Goal: Task Accomplishment & Management: Complete application form

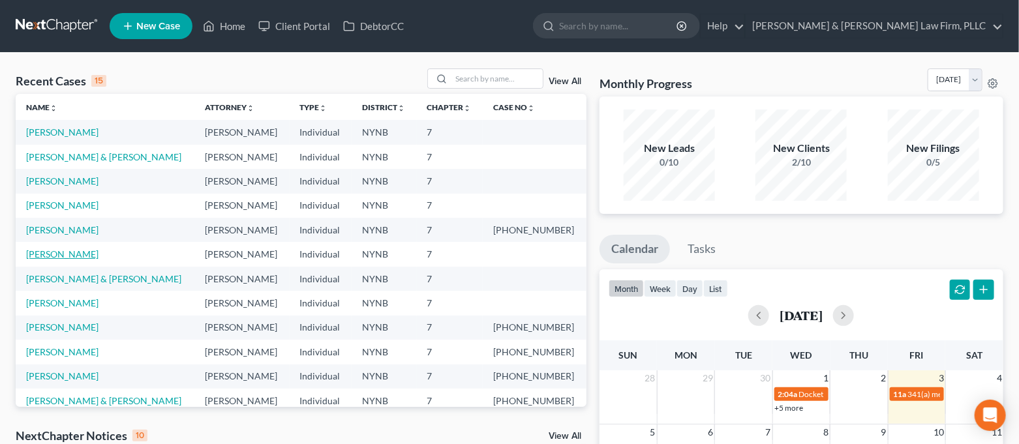
click at [70, 249] on link "[PERSON_NAME]" at bounding box center [62, 254] width 72 height 11
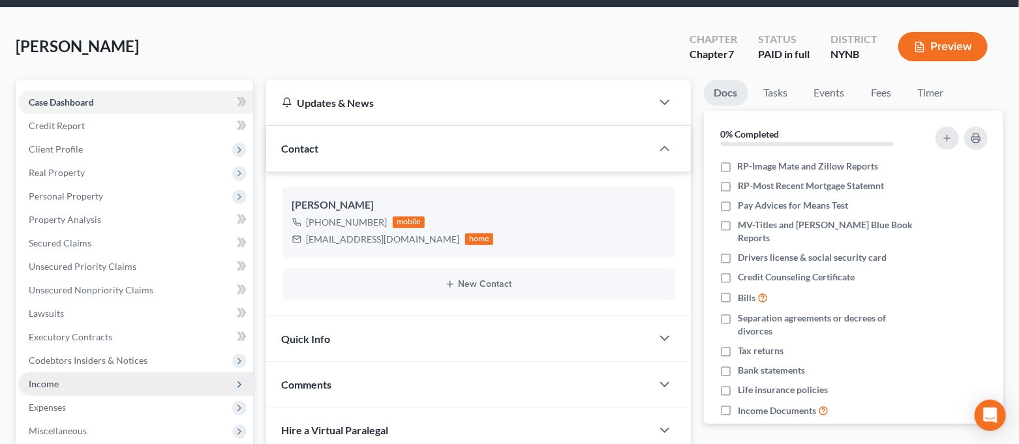
scroll to position [87, 0]
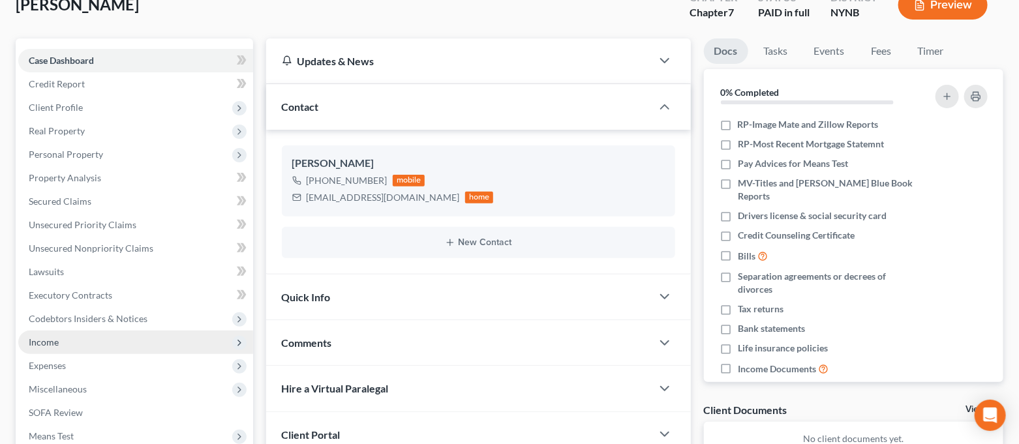
click at [87, 333] on span "Income" at bounding box center [135, 342] width 235 height 23
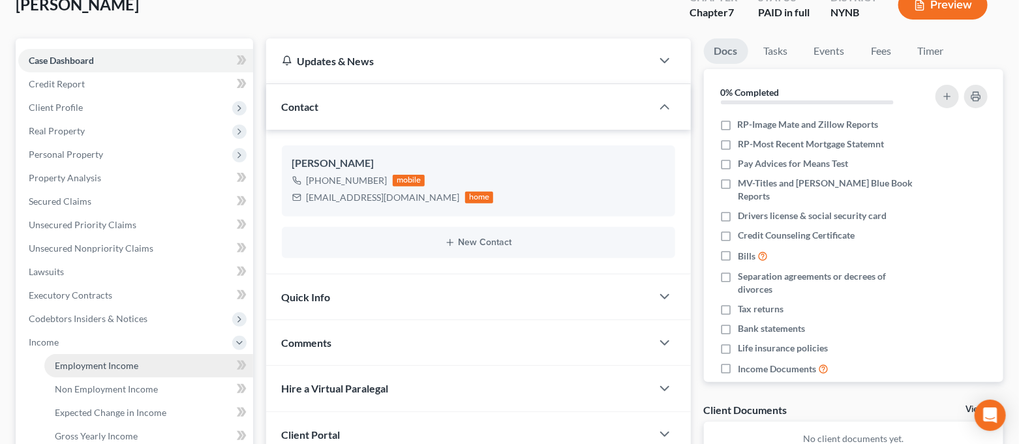
click at [93, 368] on span "Employment Income" at bounding box center [97, 365] width 84 height 11
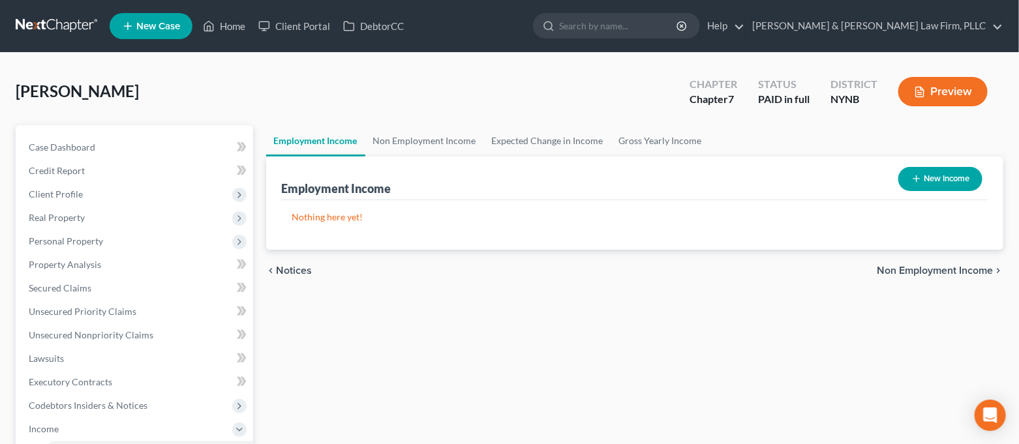
click at [953, 184] on button "New Income" at bounding box center [941, 179] width 84 height 24
select select "0"
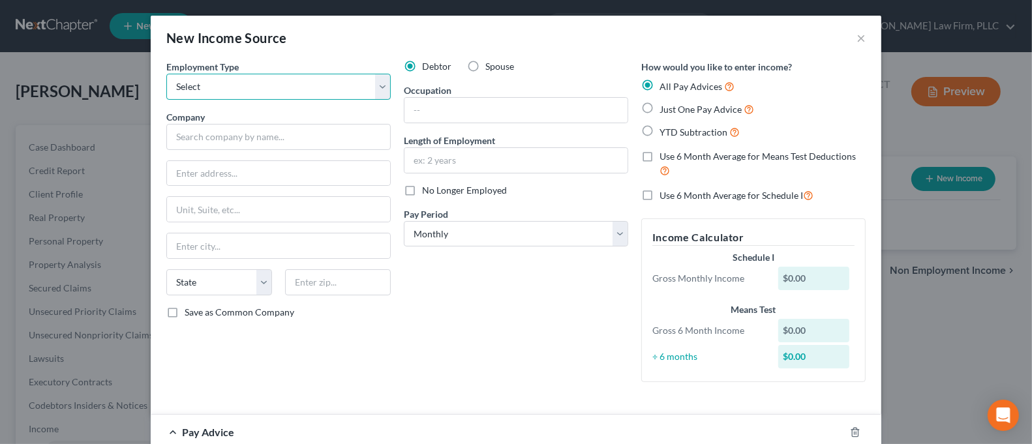
click at [326, 83] on select "Select Full or [DEMOGRAPHIC_DATA] Employment Self Employment" at bounding box center [278, 87] width 224 height 26
select select "0"
click at [166, 74] on select "Select Full or [DEMOGRAPHIC_DATA] Employment Self Employment" at bounding box center [278, 87] width 224 height 26
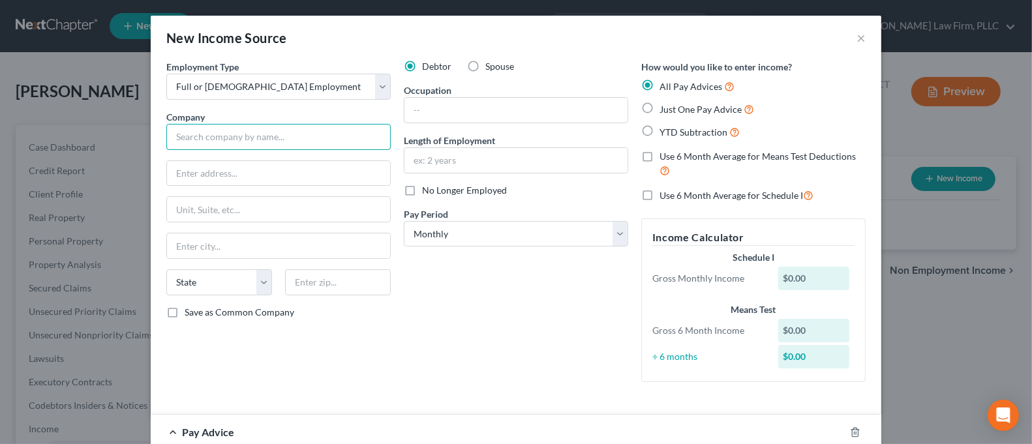
click at [313, 132] on input "text" at bounding box center [278, 137] width 224 height 26
type input "Camping World"
click at [299, 181] on input "text" at bounding box center [278, 173] width 223 height 25
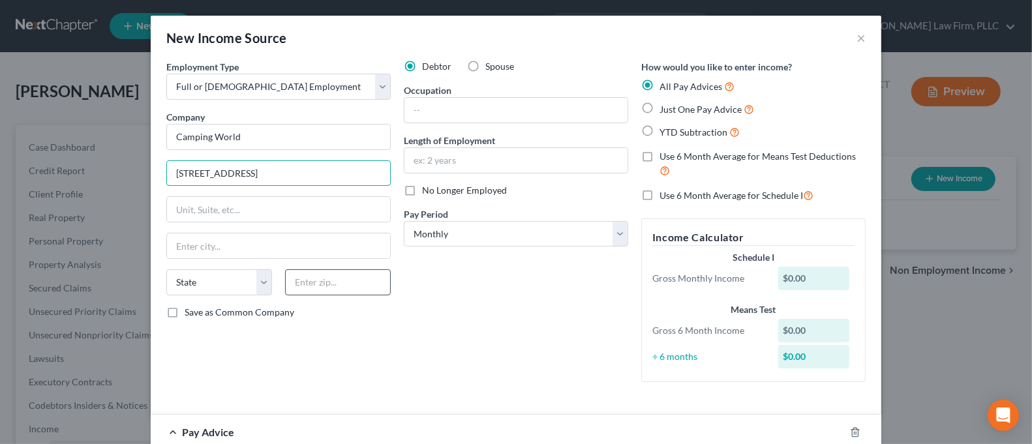
type input "[STREET_ADDRESS]"
click at [373, 292] on input "text" at bounding box center [338, 283] width 106 height 26
type input "13209"
click at [508, 320] on div "Debtor Spouse Occupation Length of Employment No Longer Employed Pay Period * S…" at bounding box center [516, 226] width 238 height 333
type input "[GEOGRAPHIC_DATA]"
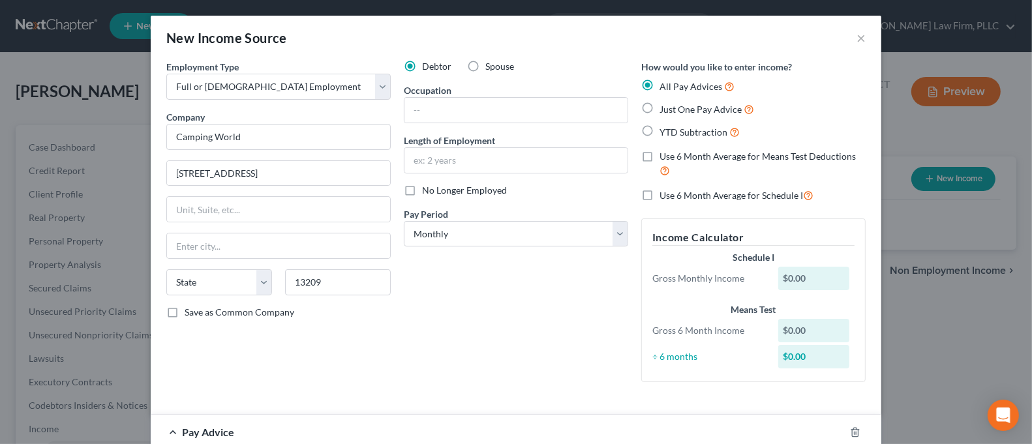
select select "35"
click at [510, 226] on select "Select Monthly Twice Monthly Every Other Week Weekly" at bounding box center [516, 234] width 224 height 26
select select "3"
click at [404, 221] on select "Select Monthly Twice Monthly Every Other Week Weekly" at bounding box center [516, 234] width 224 height 26
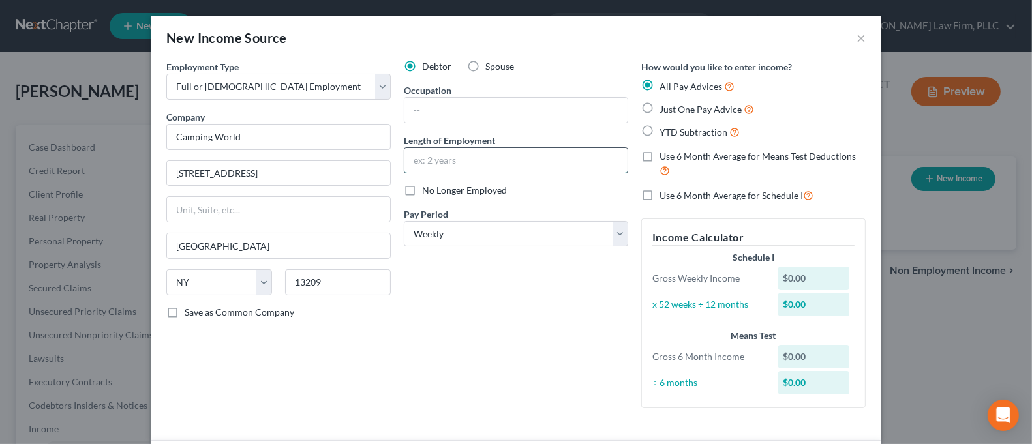
click at [458, 161] on input "text" at bounding box center [516, 160] width 223 height 25
type input "1.5 Years"
click at [466, 122] on input "text" at bounding box center [516, 110] width 223 height 25
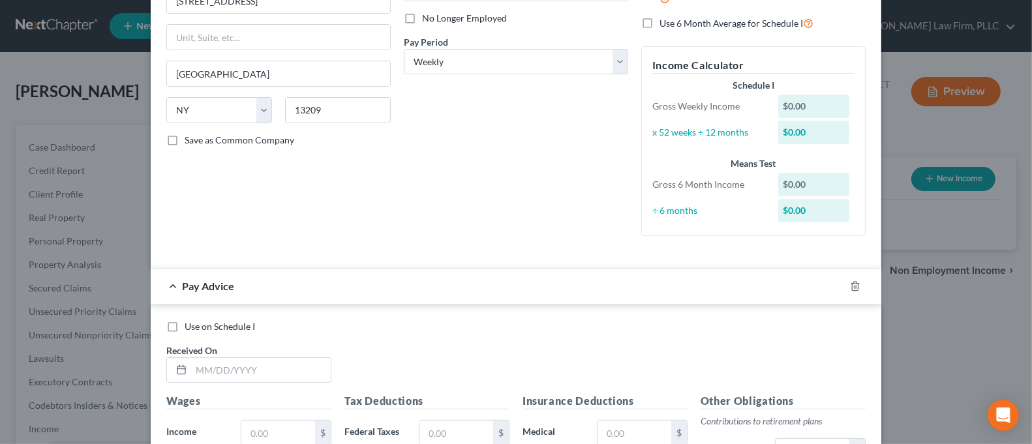
scroll to position [174, 0]
type input "Detailer"
click at [850, 285] on icon "button" at bounding box center [855, 285] width 10 height 10
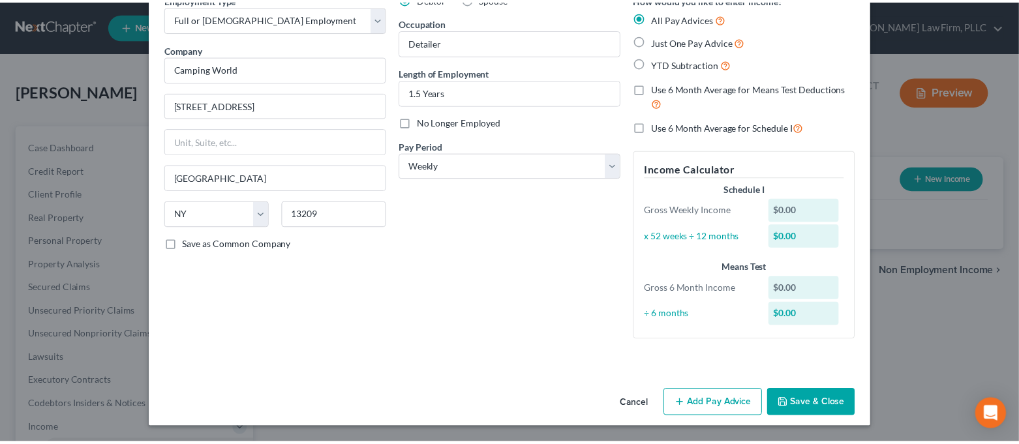
scroll to position [67, 0]
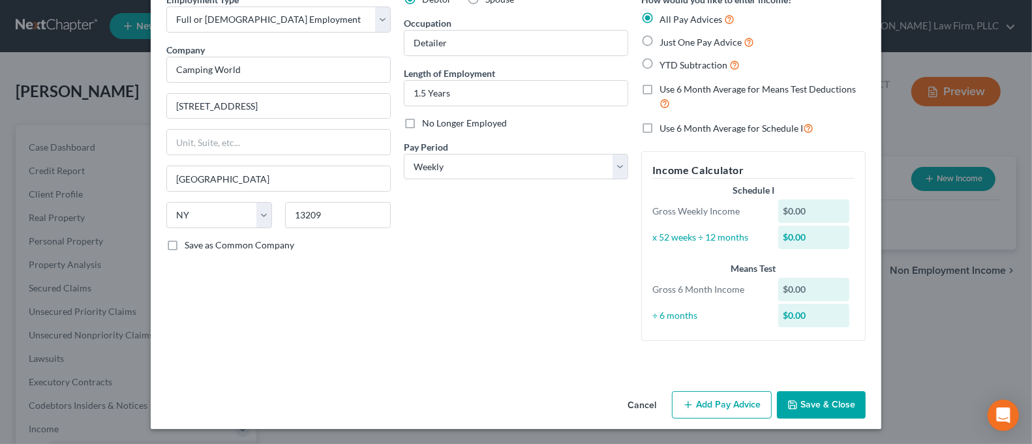
click at [825, 401] on button "Save & Close" at bounding box center [821, 405] width 89 height 27
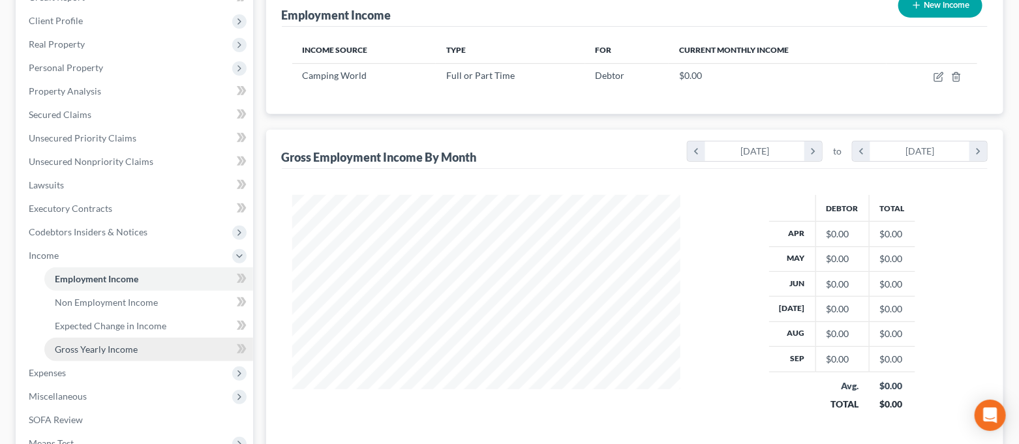
scroll to position [260, 0]
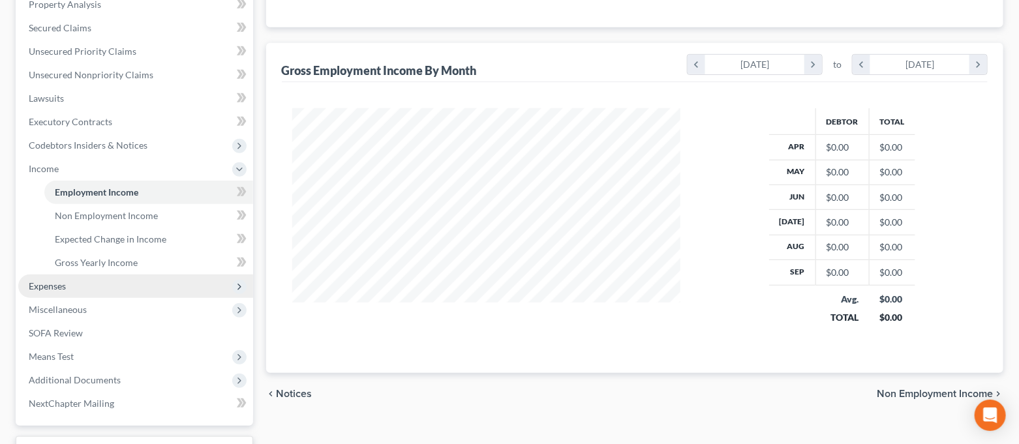
click at [80, 290] on span "Expenses" at bounding box center [135, 286] width 235 height 23
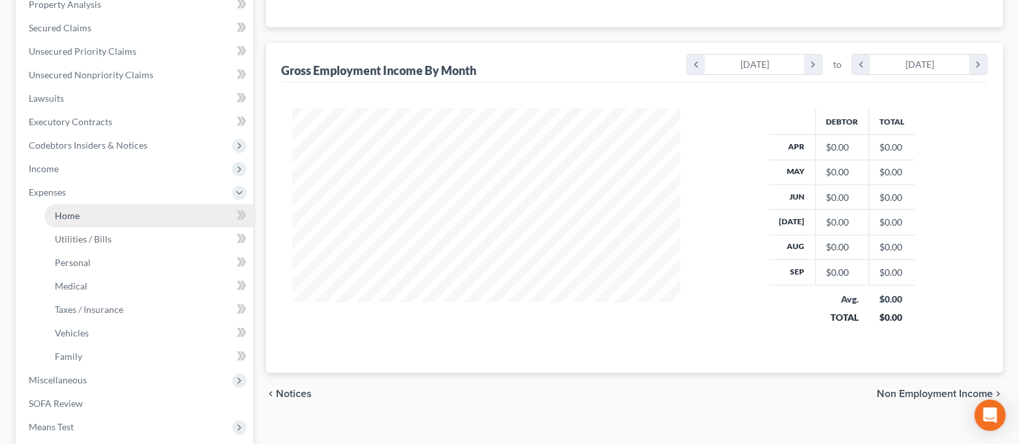
click at [91, 214] on link "Home" at bounding box center [148, 215] width 209 height 23
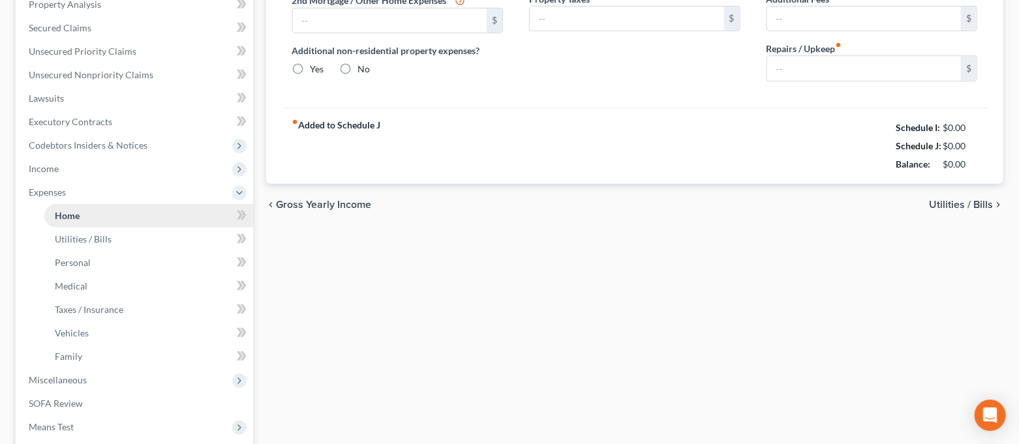
type input "0.00"
radio input "true"
type input "0.00"
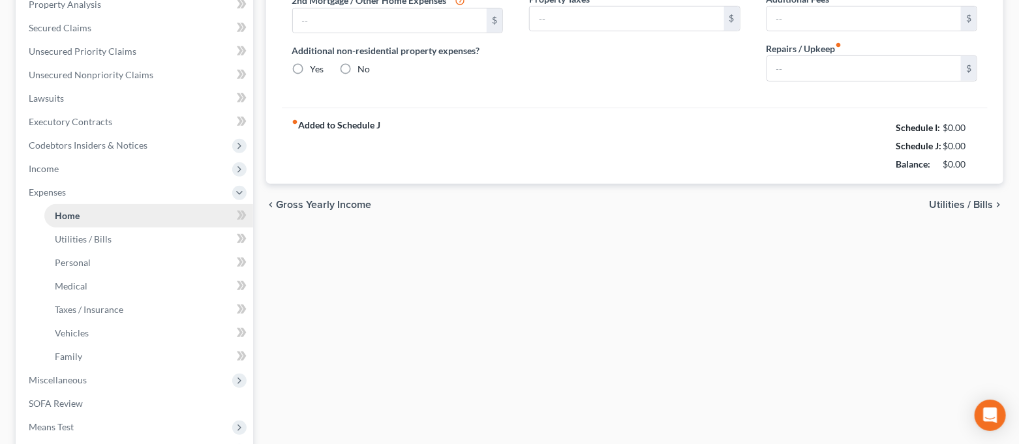
type input "0.00"
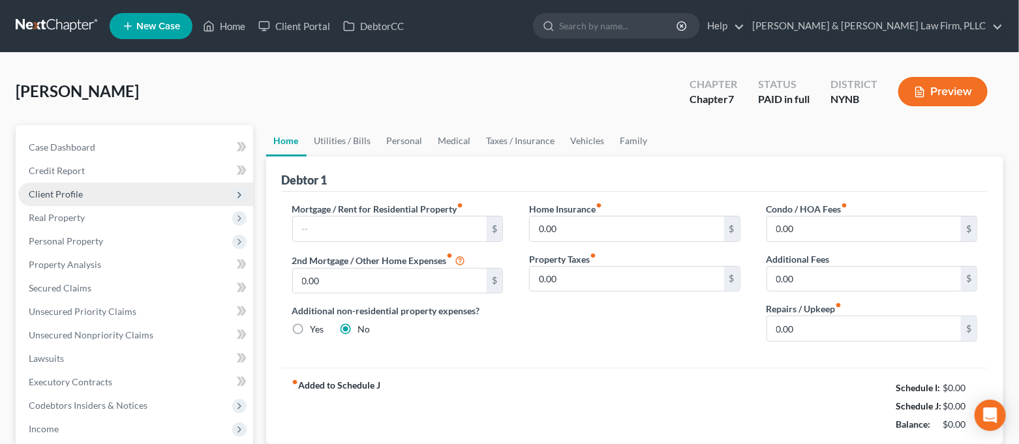
click at [84, 190] on span "Client Profile" at bounding box center [135, 194] width 235 height 23
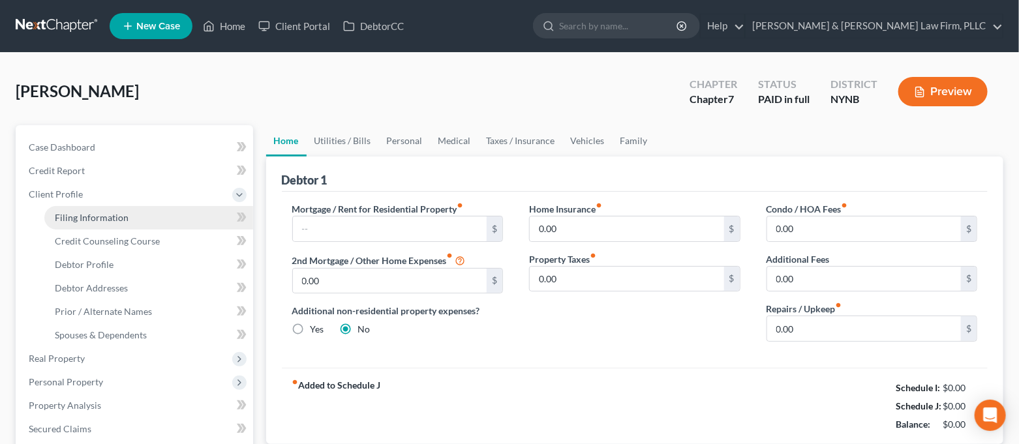
click at [91, 212] on span "Filing Information" at bounding box center [92, 217] width 74 height 11
select select "1"
select select "0"
select select "54"
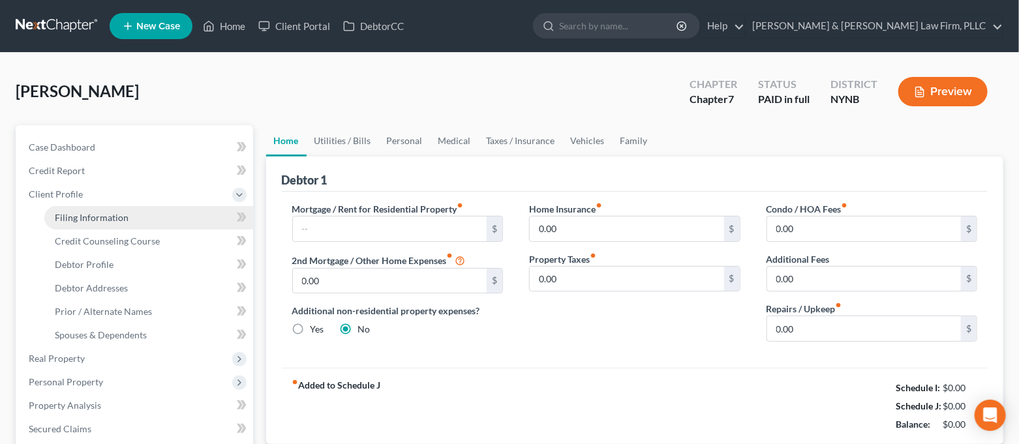
select select "0"
select select "35"
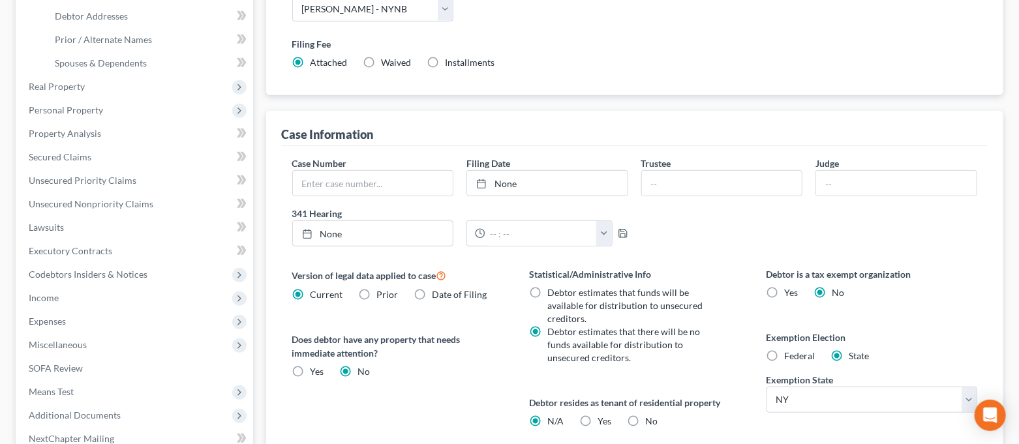
scroll to position [435, 0]
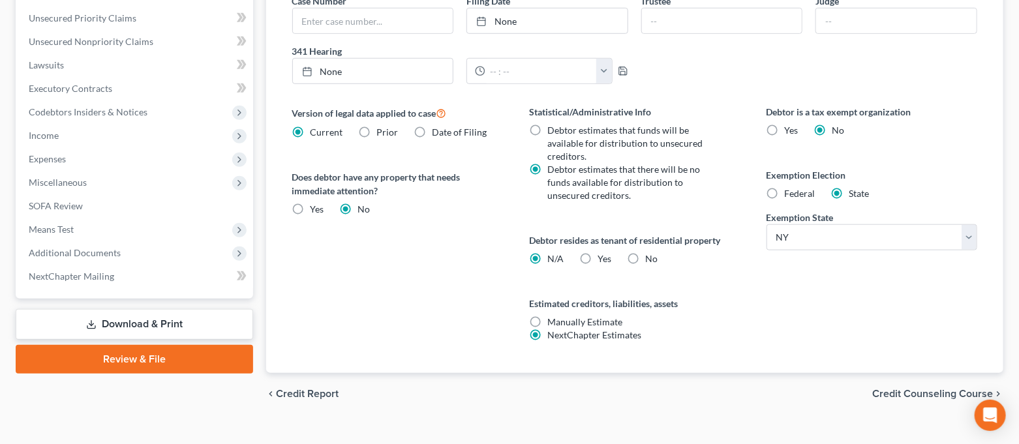
click at [785, 193] on label "Federal" at bounding box center [800, 193] width 31 height 13
click at [790, 193] on input "Federal" at bounding box center [794, 191] width 8 height 8
radio input "true"
radio input "false"
click at [598, 253] on label "Yes Yes" at bounding box center [605, 259] width 14 height 13
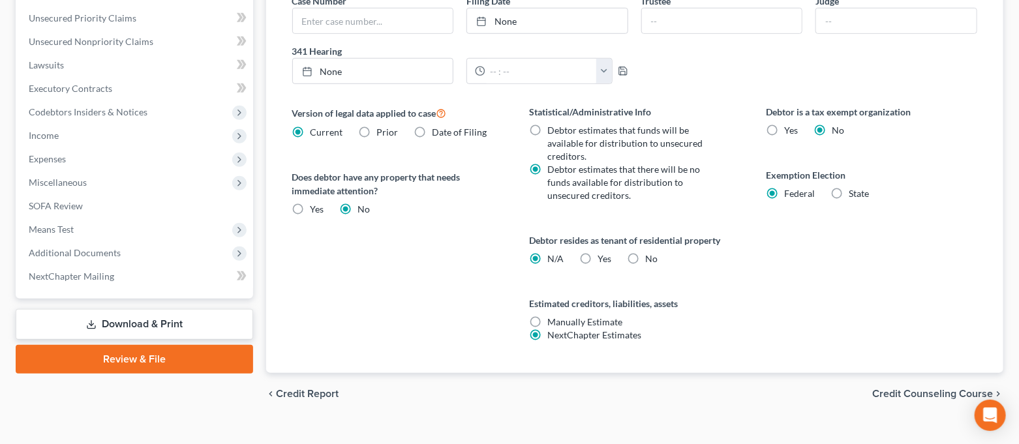
click at [603, 253] on input "Yes Yes" at bounding box center [607, 257] width 8 height 8
radio input "true"
radio input "false"
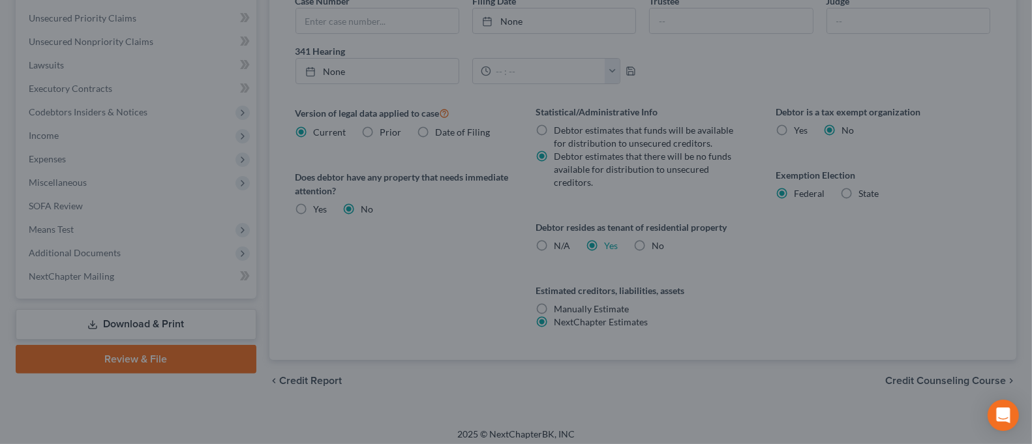
click at [750, 270] on div "Certification by a Debtor Who Resides as a Tenant of Residential Property × Lan…" at bounding box center [516, 222] width 1032 height 444
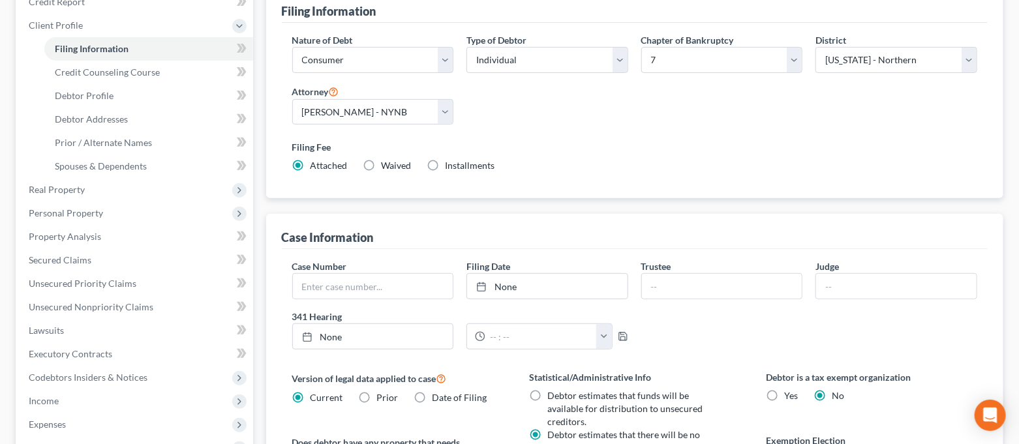
scroll to position [0, 0]
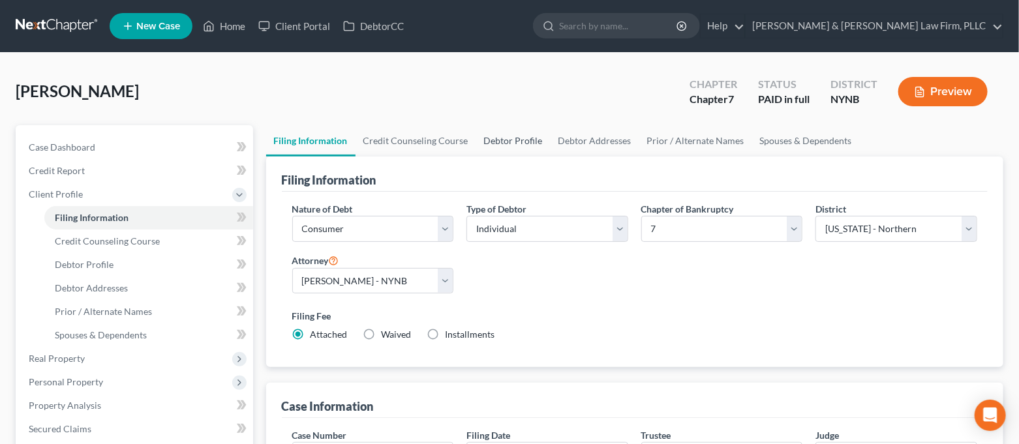
click at [511, 133] on link "Debtor Profile" at bounding box center [513, 140] width 74 height 31
select select "0"
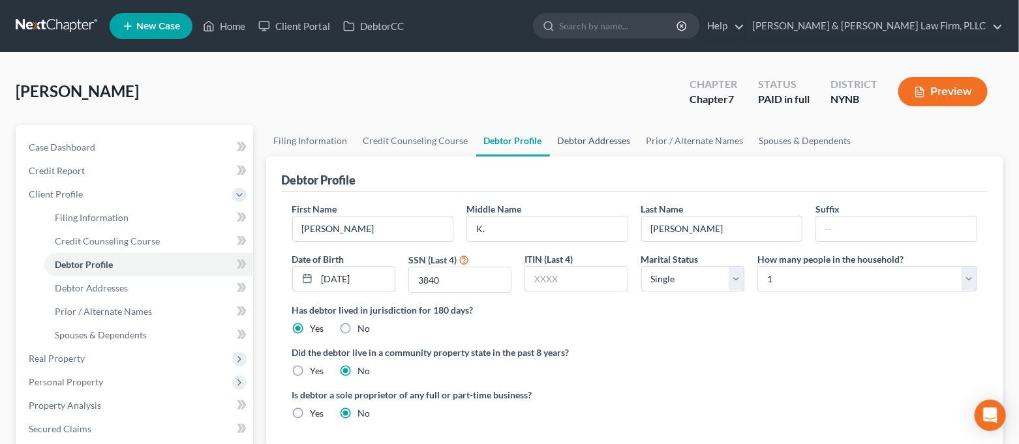
click at [596, 146] on link "Debtor Addresses" at bounding box center [594, 140] width 89 height 31
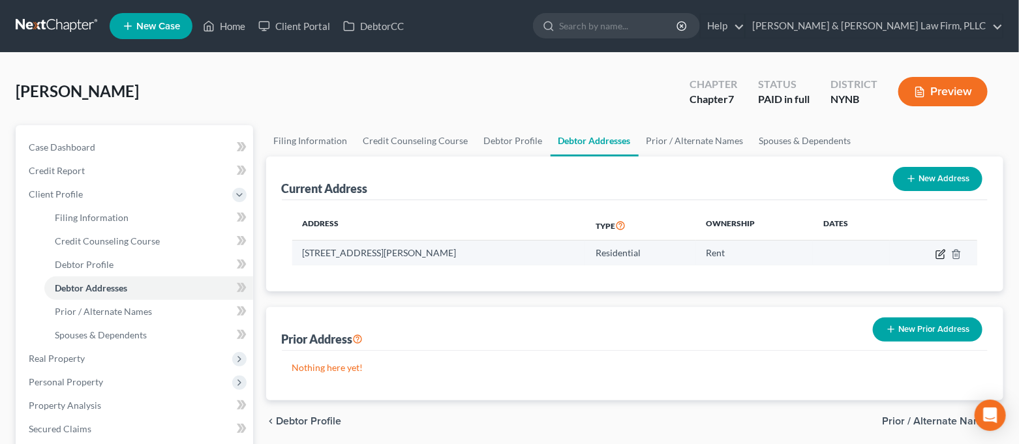
click at [944, 254] on icon "button" at bounding box center [941, 254] width 10 height 10
select select "35"
select select "33"
select select "0"
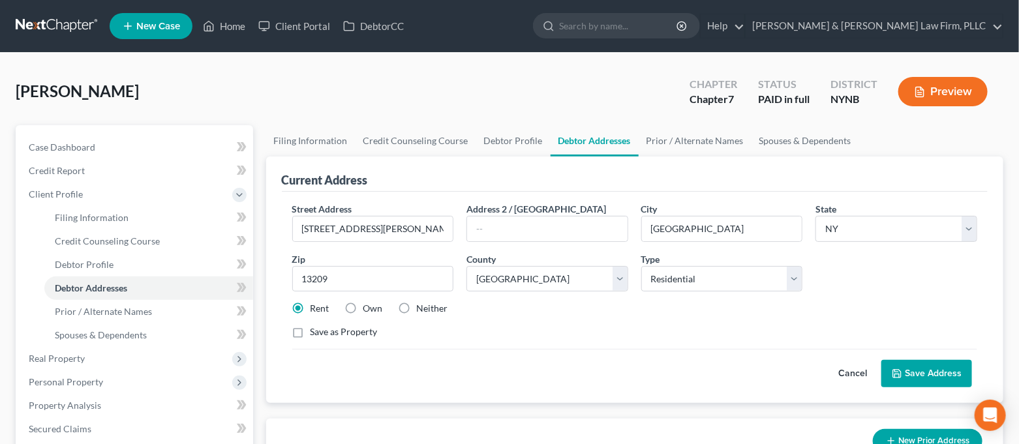
click at [944, 365] on button "Save Address" at bounding box center [927, 373] width 91 height 27
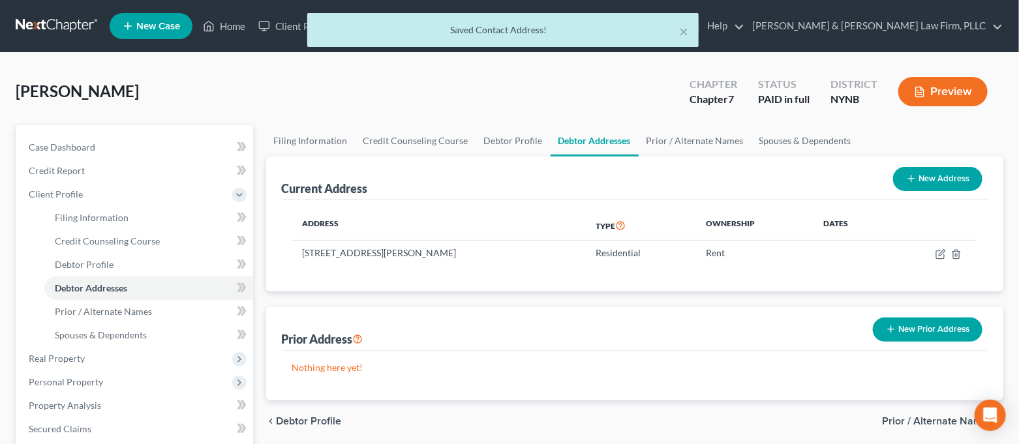
click at [950, 326] on button "New Prior Address" at bounding box center [928, 330] width 110 height 24
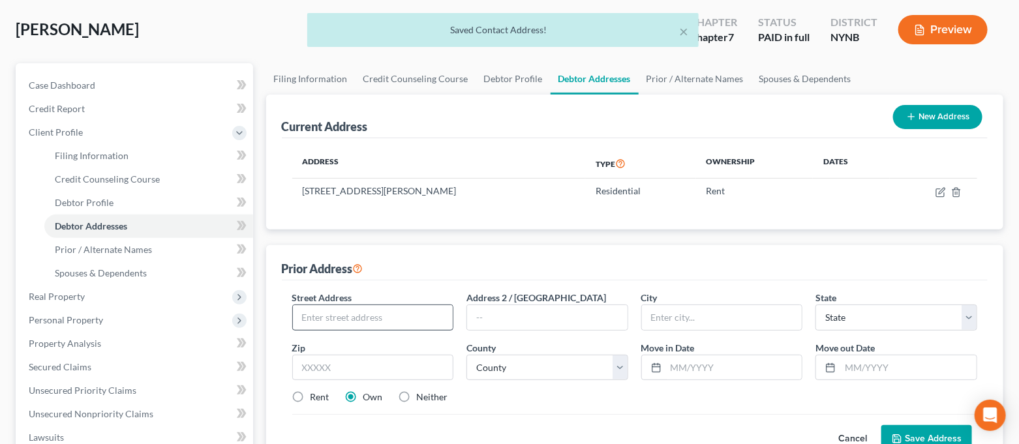
scroll to position [87, 0]
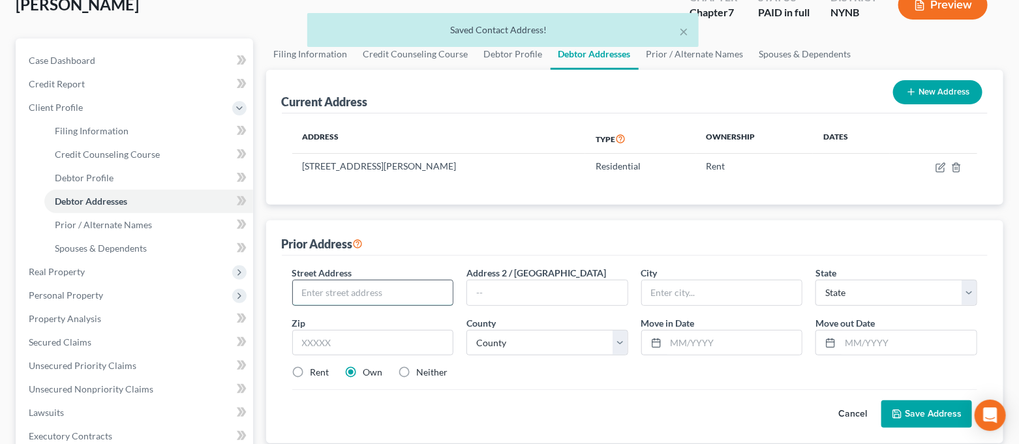
click at [383, 288] on input "text" at bounding box center [373, 293] width 161 height 25
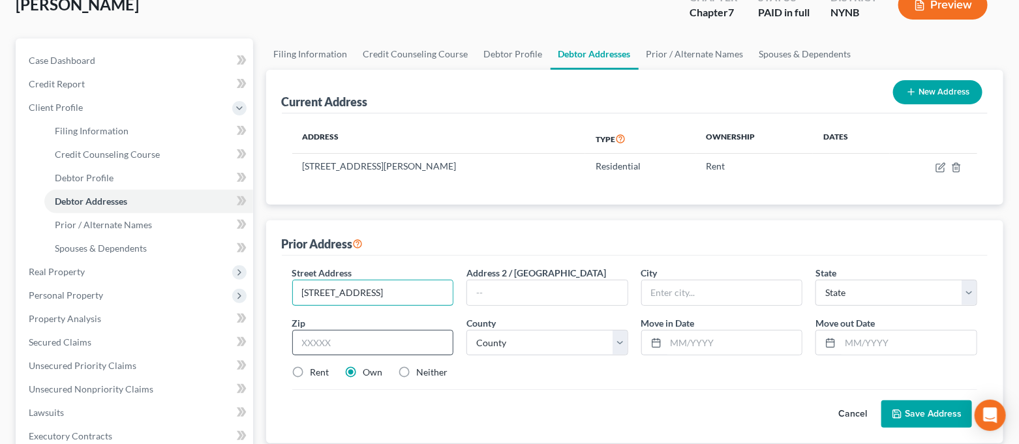
type input "[STREET_ADDRESS]"
click at [374, 353] on input "text" at bounding box center [373, 343] width 162 height 26
type input "27406"
click at [595, 397] on div "Cancel Save Address" at bounding box center [635, 409] width 686 height 39
type input "[GEOGRAPHIC_DATA]"
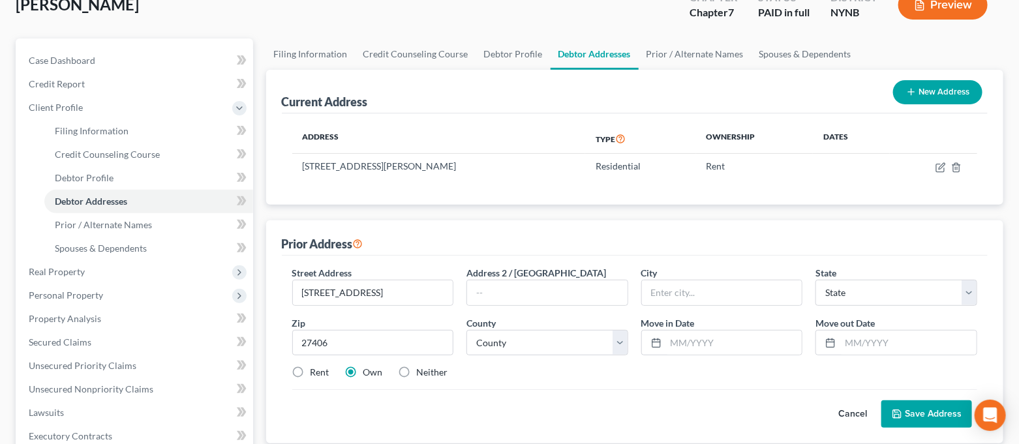
select select "28"
click at [706, 347] on input "text" at bounding box center [734, 343] width 136 height 25
type input "09/2022"
click at [890, 350] on input "text" at bounding box center [909, 343] width 136 height 25
type input "04/2024"
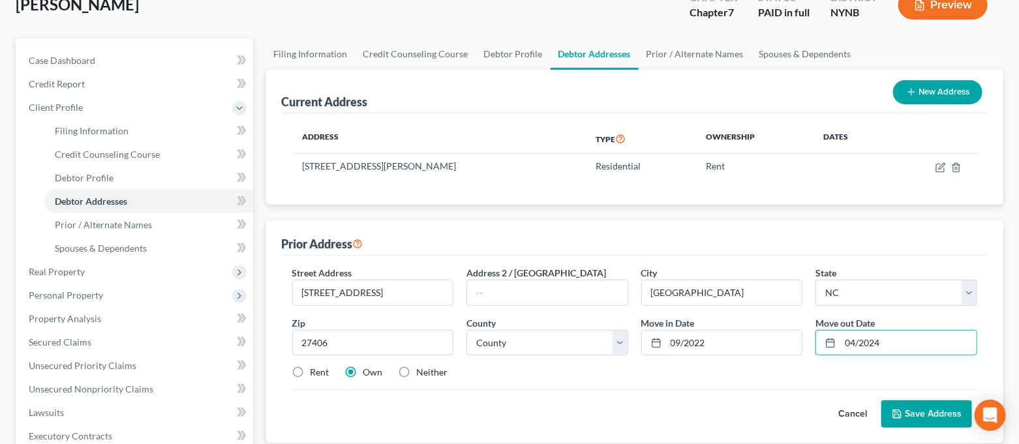
click at [311, 370] on label "Rent" at bounding box center [320, 372] width 19 height 13
click at [316, 370] on input "Rent" at bounding box center [320, 370] width 8 height 8
radio input "true"
click at [918, 420] on button "Save Address" at bounding box center [927, 414] width 91 height 27
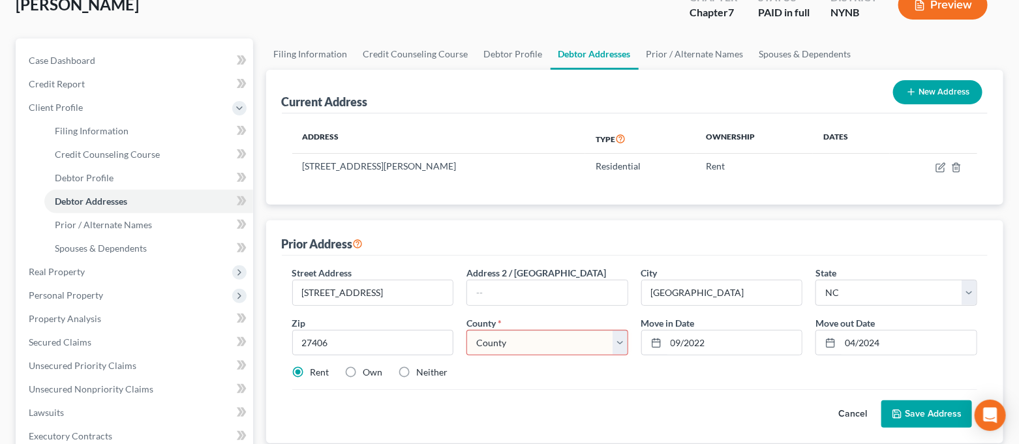
click at [584, 349] on select "County [GEOGRAPHIC_DATA] [GEOGRAPHIC_DATA] [GEOGRAPHIC_DATA] [GEOGRAPHIC_DATA] …" at bounding box center [548, 343] width 162 height 26
select select "40"
click at [467, 330] on select "County [GEOGRAPHIC_DATA] [GEOGRAPHIC_DATA] [GEOGRAPHIC_DATA] [GEOGRAPHIC_DATA] …" at bounding box center [548, 343] width 162 height 26
click at [941, 410] on button "Save Address" at bounding box center [927, 414] width 91 height 27
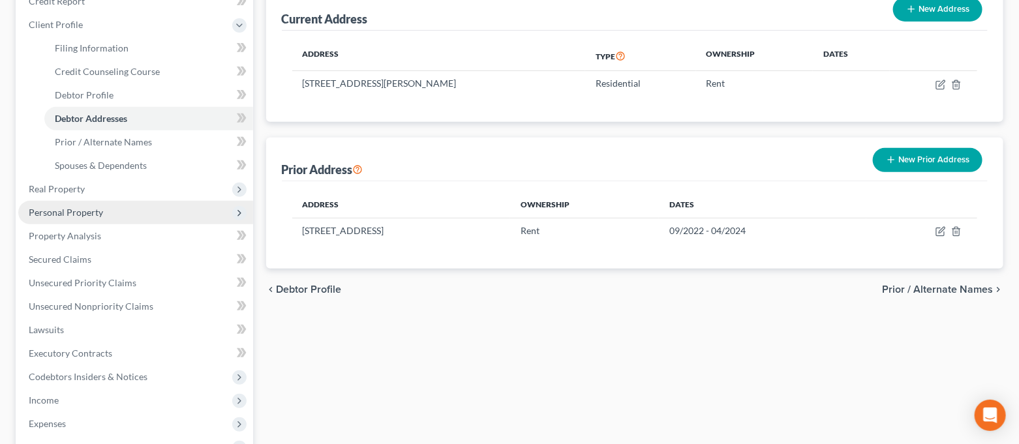
scroll to position [260, 0]
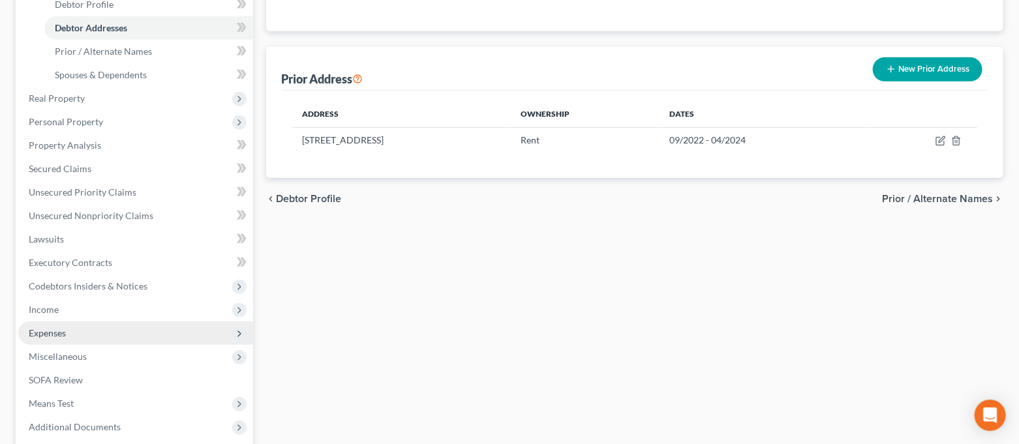
click at [120, 326] on span "Expenses" at bounding box center [135, 333] width 235 height 23
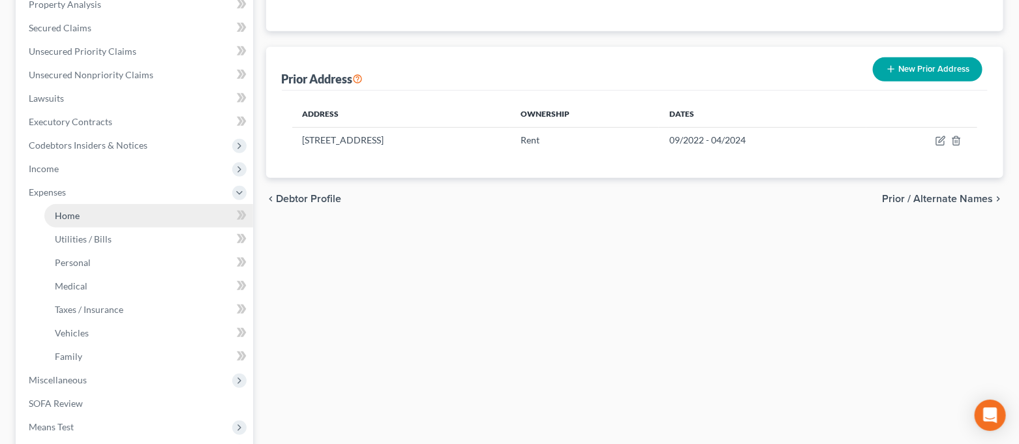
click at [106, 214] on link "Home" at bounding box center [148, 215] width 209 height 23
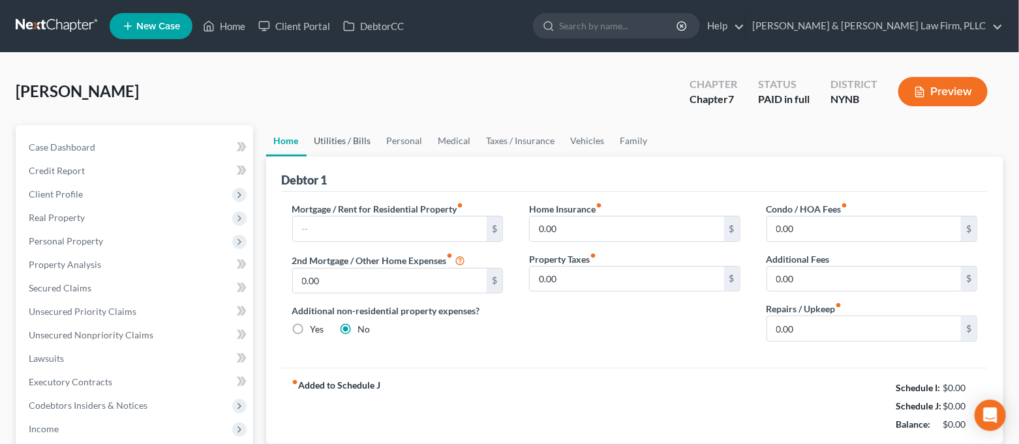
click at [357, 144] on link "Utilities / Bills" at bounding box center [343, 140] width 72 height 31
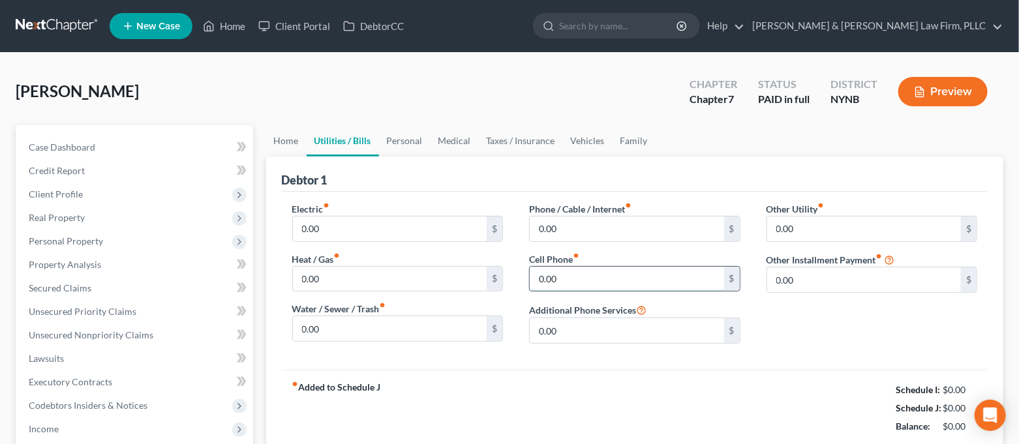
click at [587, 269] on input "0.00" at bounding box center [627, 279] width 194 height 25
type input "145.00"
click at [409, 147] on link "Personal" at bounding box center [405, 140] width 52 height 31
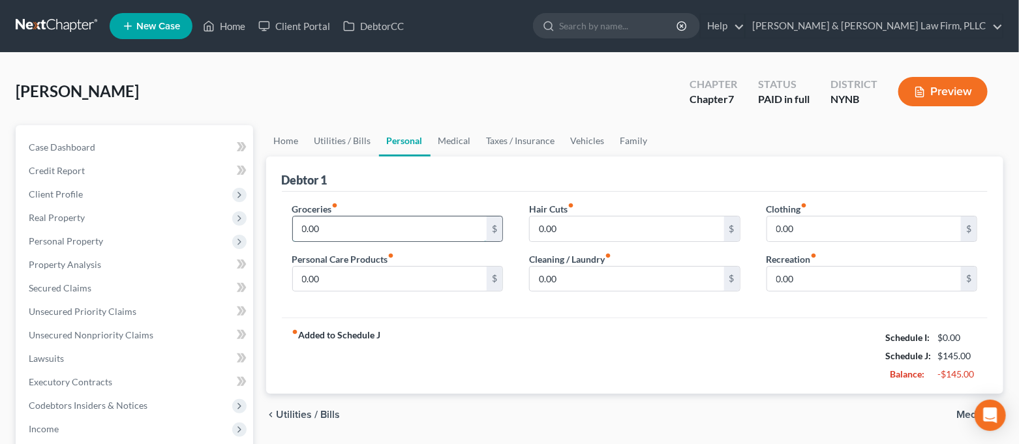
click at [358, 221] on input "0.00" at bounding box center [390, 229] width 194 height 25
type input "600.00"
click at [360, 275] on input "0.00" at bounding box center [390, 279] width 194 height 25
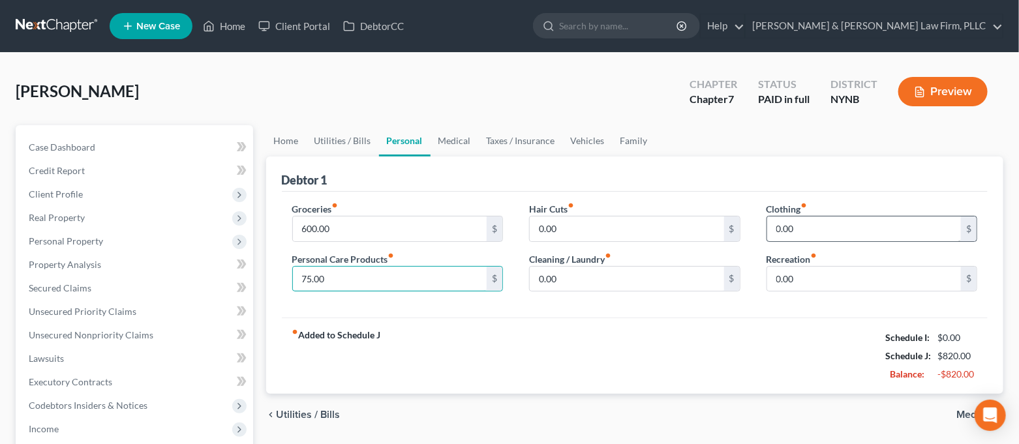
type input "75.00"
click at [820, 227] on input "0.00" at bounding box center [864, 229] width 194 height 25
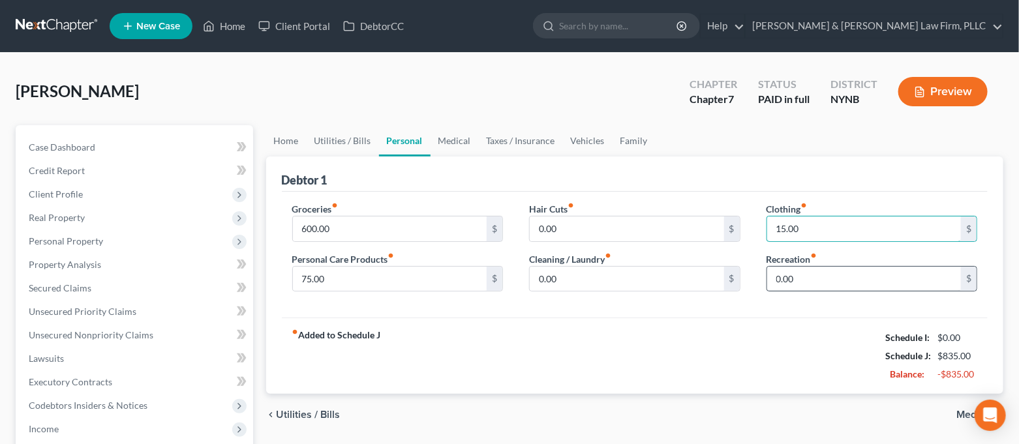
type input "15.00"
click at [804, 271] on input "0.00" at bounding box center [864, 279] width 194 height 25
type input "100.00"
click at [462, 142] on link "Medical" at bounding box center [455, 140] width 48 height 31
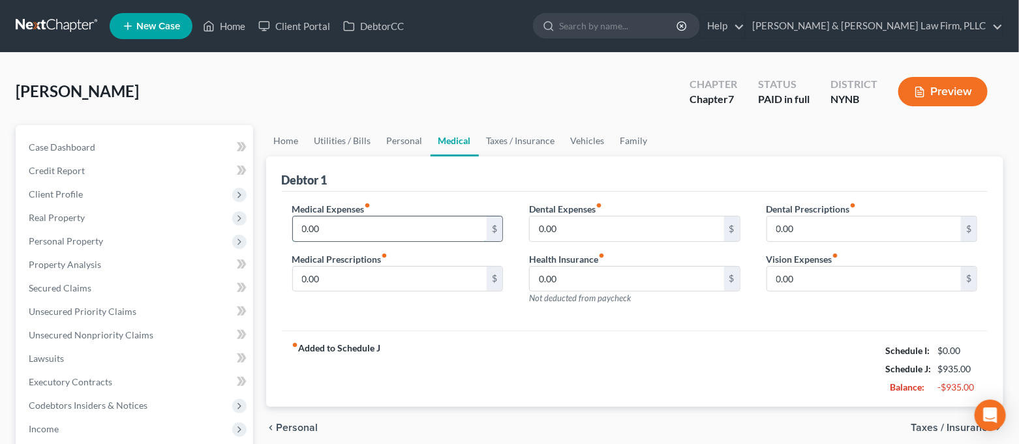
click at [397, 217] on input "0.00" at bounding box center [390, 229] width 194 height 25
type input "50.00"
click at [501, 144] on link "Taxes / Insurance" at bounding box center [521, 140] width 84 height 31
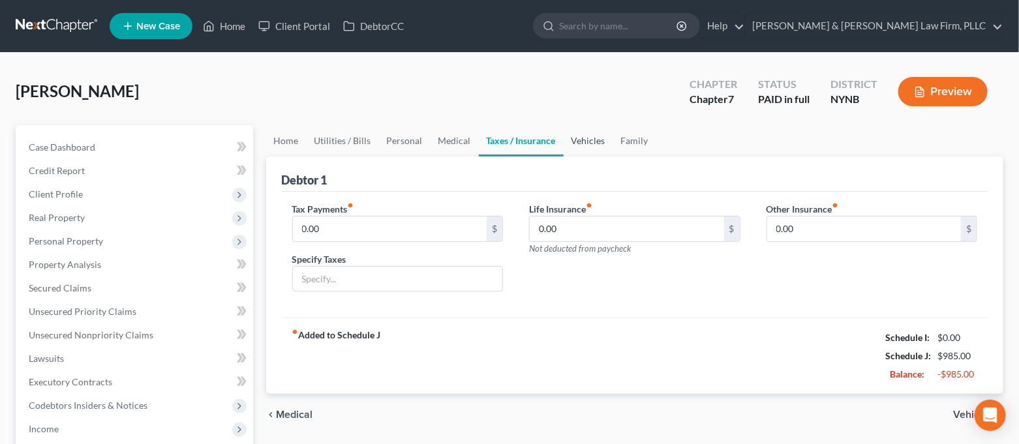
click at [576, 136] on link "Vehicles" at bounding box center [589, 140] width 50 height 31
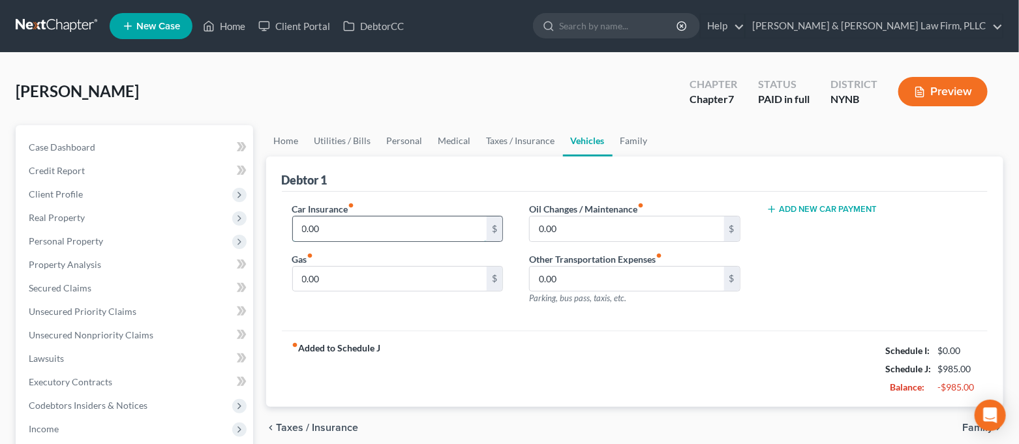
click at [384, 232] on input "0.00" at bounding box center [390, 229] width 194 height 25
type input "150.36"
click at [363, 277] on input "0.00" at bounding box center [390, 279] width 194 height 25
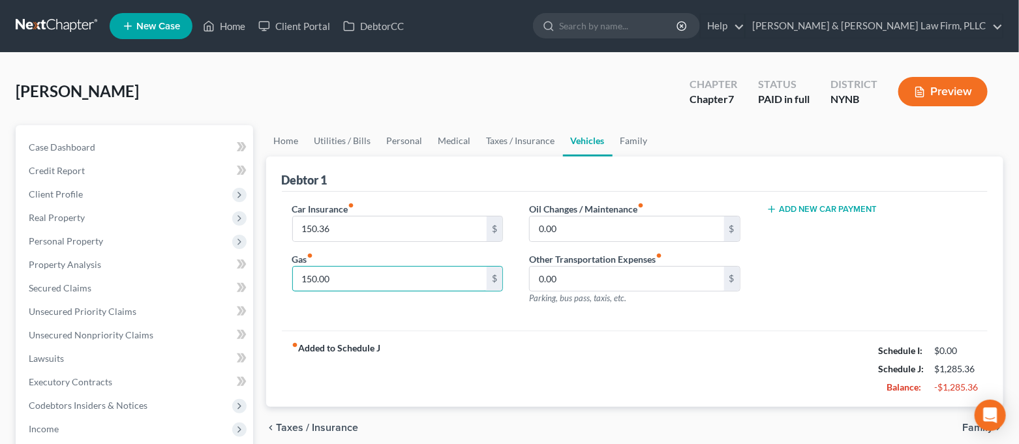
type input "150.00"
click at [807, 210] on button "Add New Car Payment" at bounding box center [822, 209] width 111 height 10
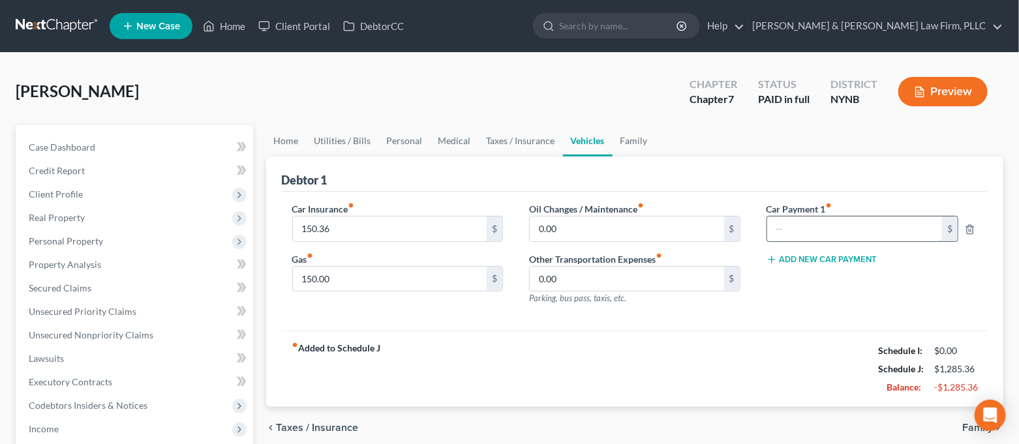
click at [807, 225] on input "text" at bounding box center [855, 229] width 176 height 25
type input "359.98"
click at [800, 347] on div "fiber_manual_record Added to Schedule J Schedule I: $0.00 Schedule J: $1,645.34…" at bounding box center [635, 369] width 707 height 76
click at [643, 140] on link "Family" at bounding box center [634, 140] width 43 height 31
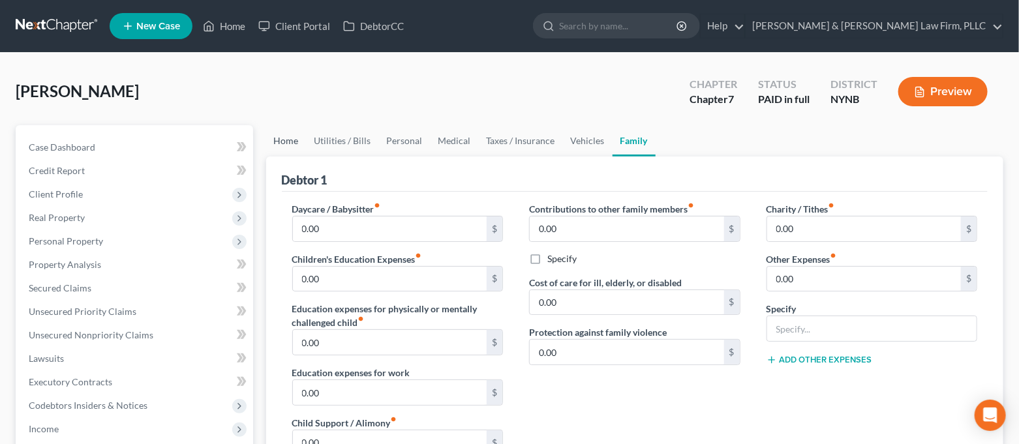
click at [290, 138] on link "Home" at bounding box center [286, 140] width 40 height 31
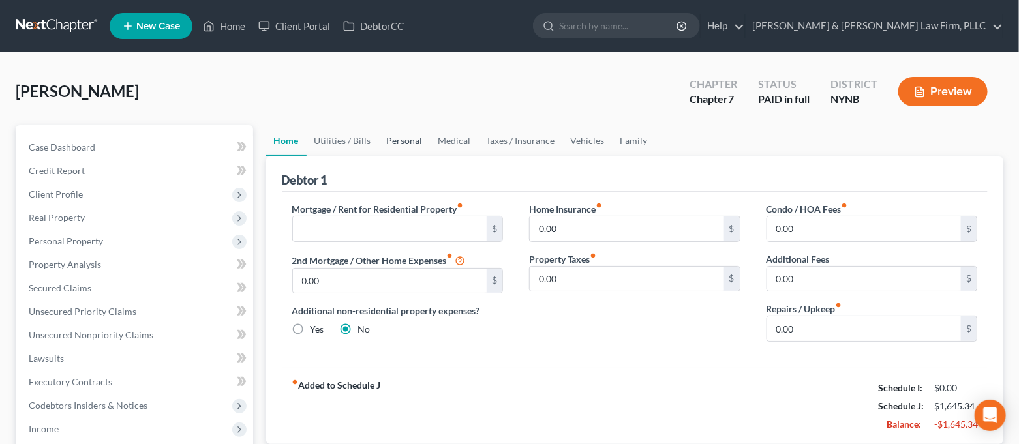
click at [408, 142] on link "Personal" at bounding box center [405, 140] width 52 height 31
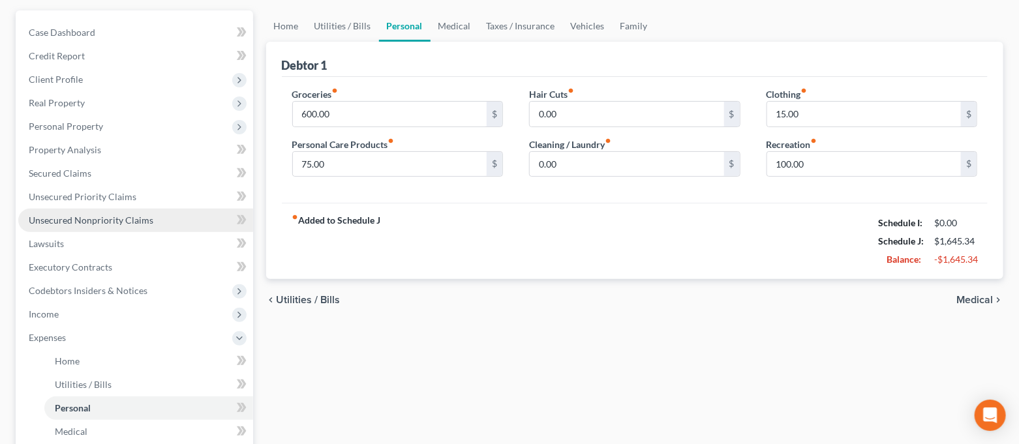
scroll to position [87, 0]
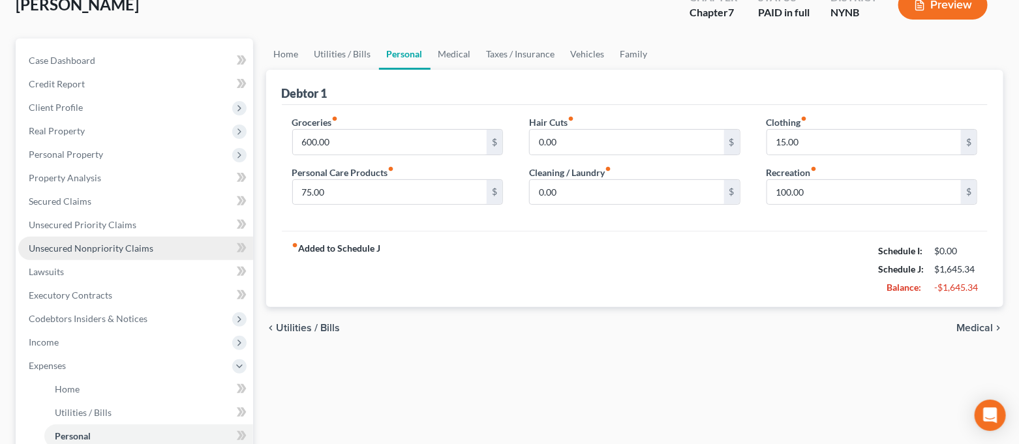
click at [121, 160] on span "Personal Property" at bounding box center [135, 154] width 235 height 23
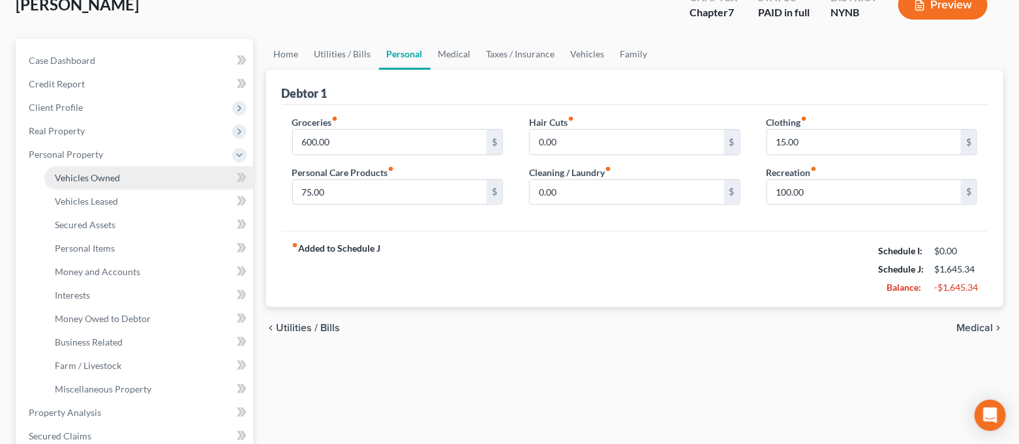
click at [122, 174] on link "Vehicles Owned" at bounding box center [148, 177] width 209 height 23
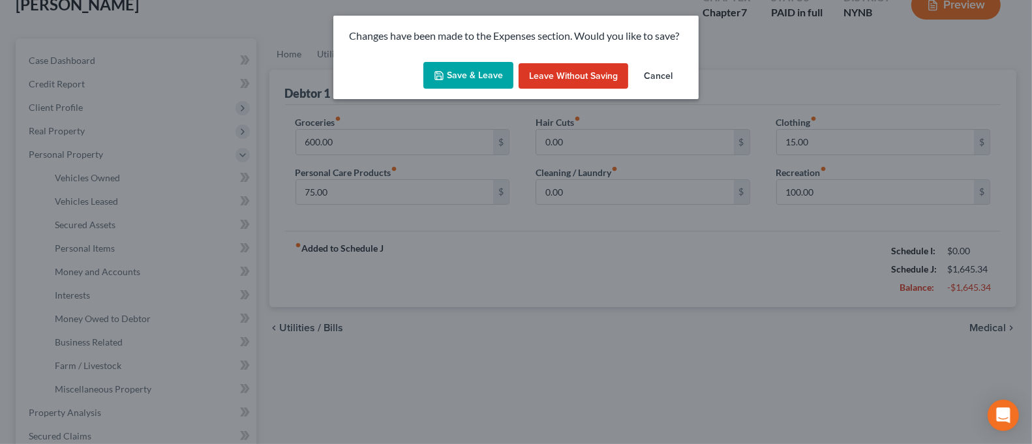
click at [434, 76] on button "Save & Leave" at bounding box center [469, 75] width 90 height 27
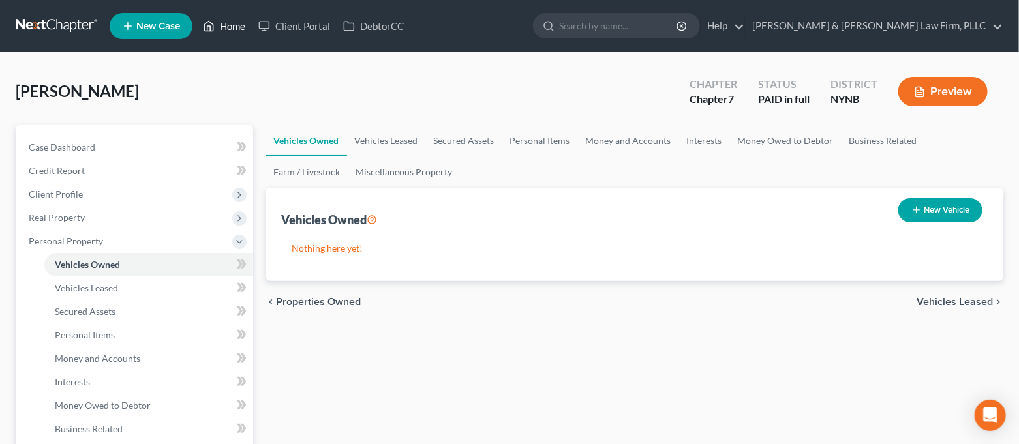
click at [221, 30] on link "Home" at bounding box center [223, 25] width 55 height 23
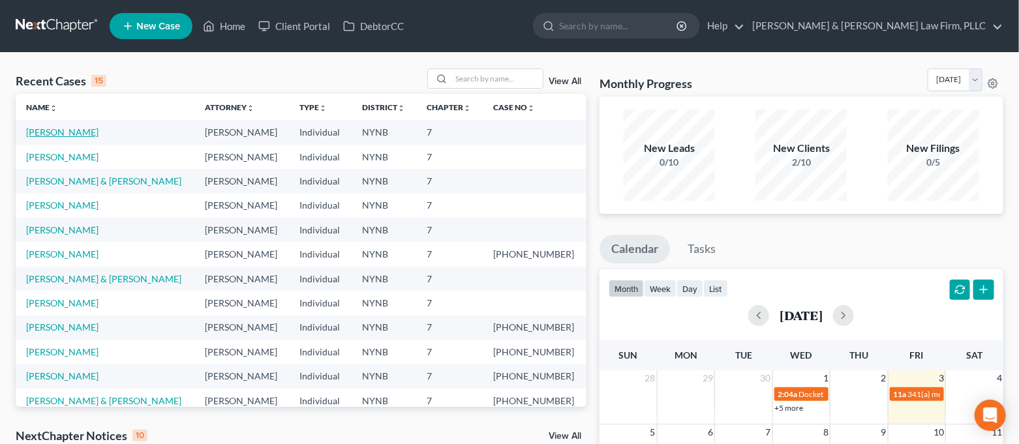
click at [77, 136] on link "[PERSON_NAME]" at bounding box center [62, 132] width 72 height 11
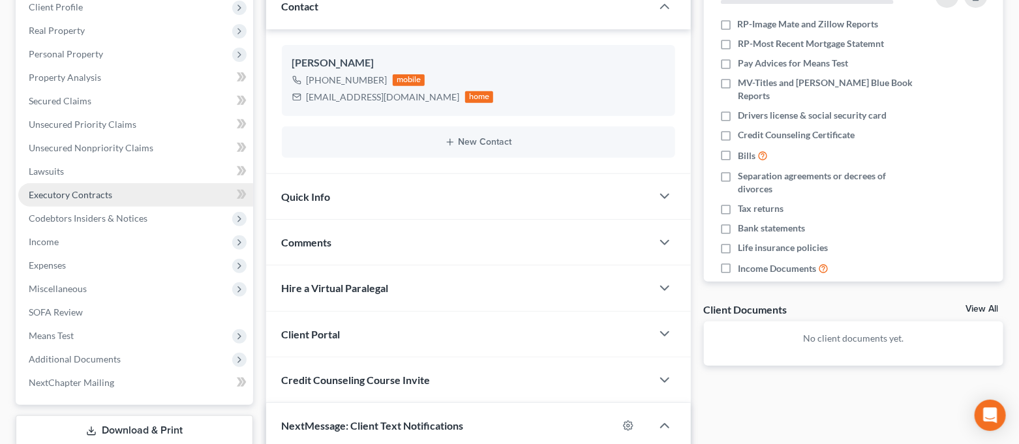
scroll to position [99, 0]
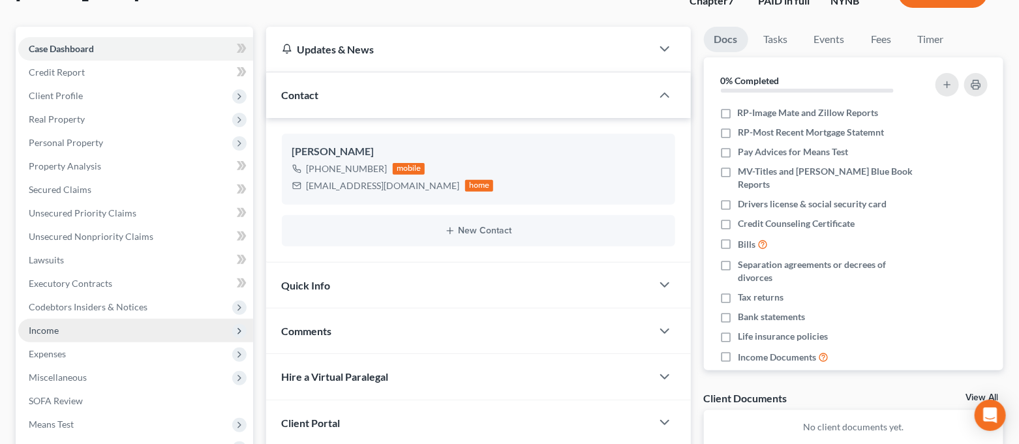
click at [50, 327] on span "Income" at bounding box center [44, 330] width 30 height 11
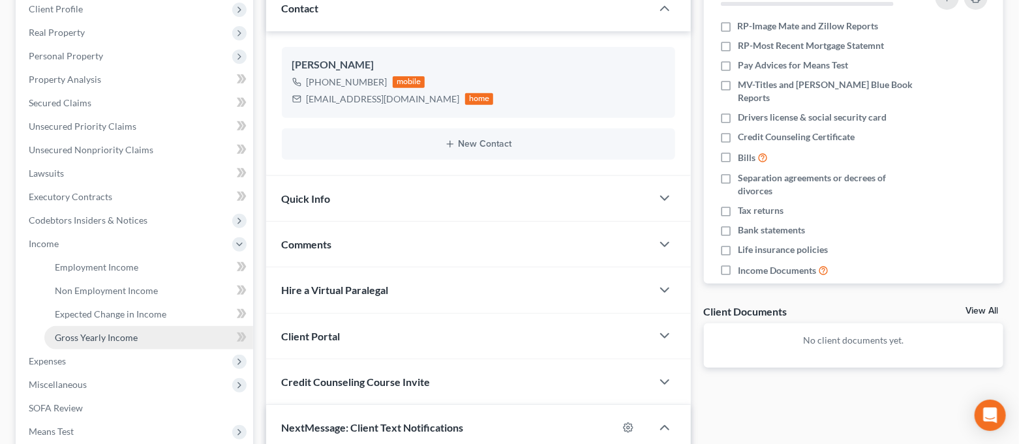
click at [99, 337] on span "Gross Yearly Income" at bounding box center [96, 337] width 83 height 11
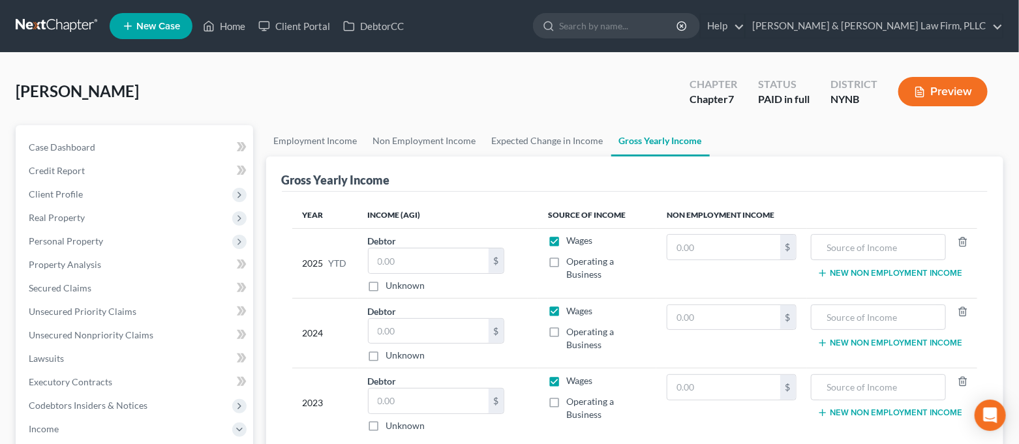
scroll to position [87, 0]
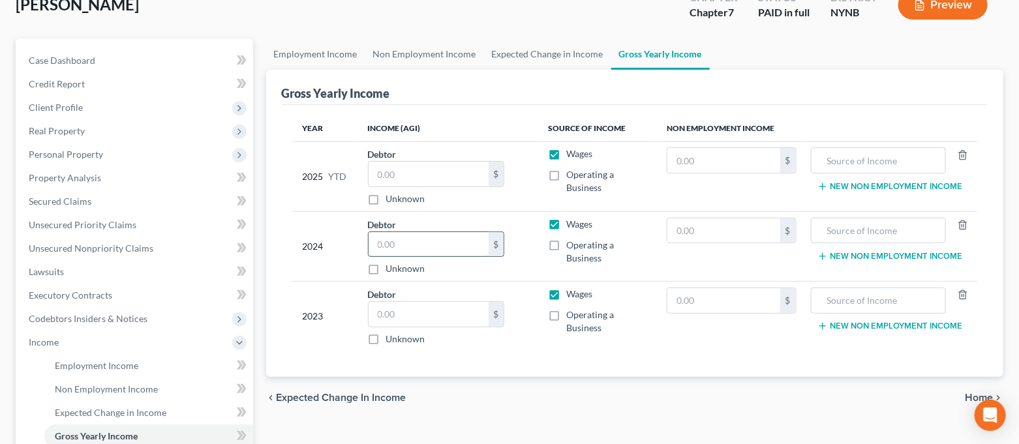
click at [399, 242] on input "text" at bounding box center [429, 244] width 120 height 25
type input "39,355.00"
click at [413, 320] on input "text" at bounding box center [429, 314] width 120 height 25
type input "47,458.00"
click at [572, 56] on link "Expected Change in Income" at bounding box center [547, 54] width 127 height 31
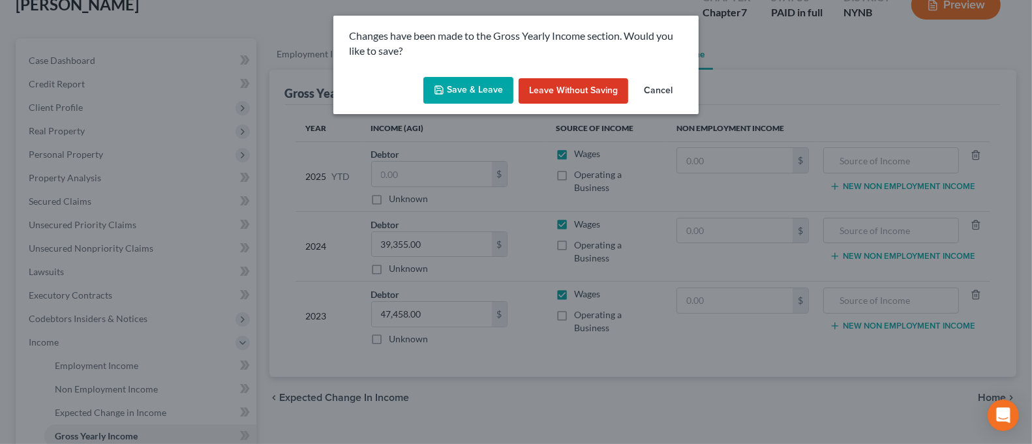
click at [479, 91] on button "Save & Leave" at bounding box center [469, 90] width 90 height 27
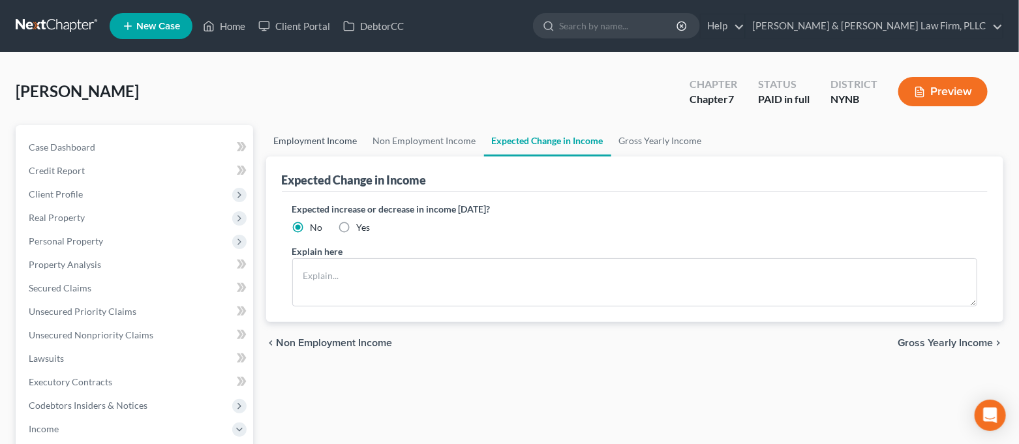
click at [293, 144] on link "Employment Income" at bounding box center [315, 140] width 99 height 31
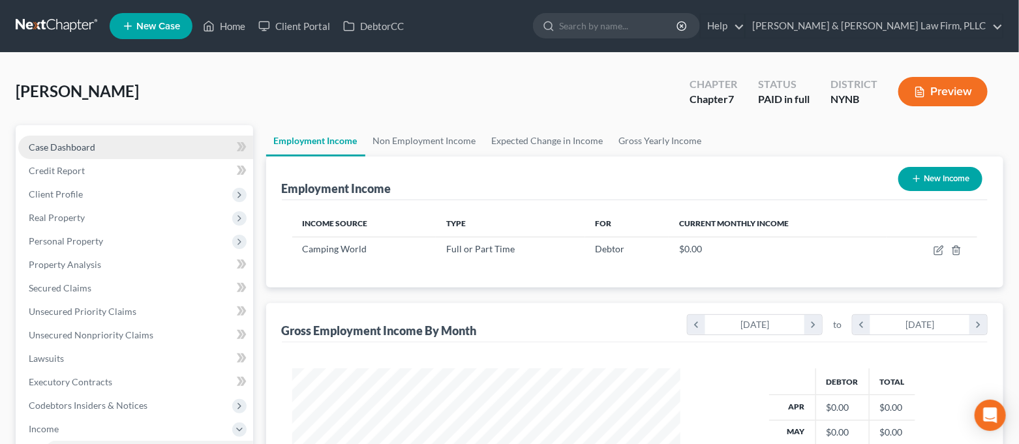
click at [77, 146] on span "Case Dashboard" at bounding box center [62, 147] width 67 height 11
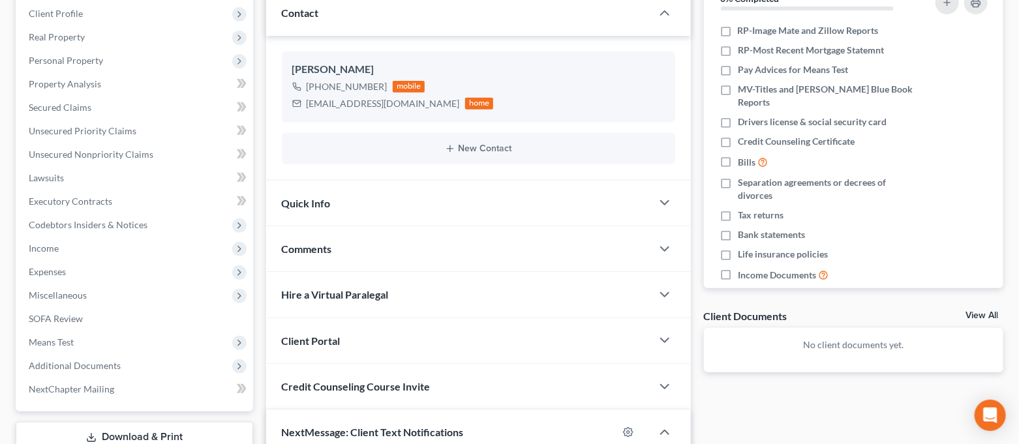
scroll to position [174, 0]
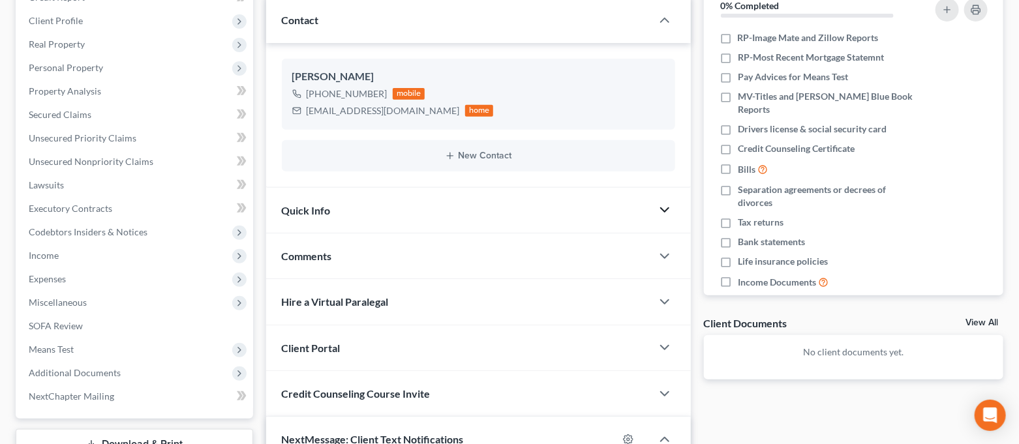
click at [671, 209] on icon "button" at bounding box center [665, 210] width 16 height 16
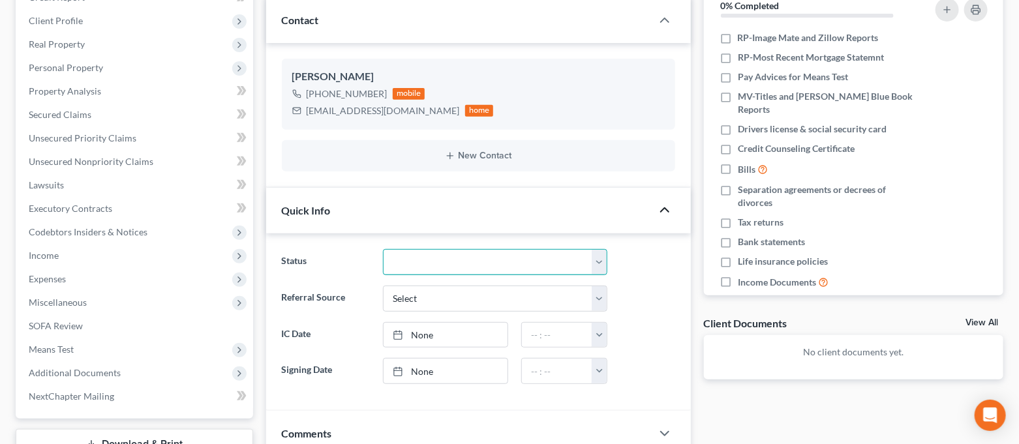
click at [504, 258] on select "CLOSED Discharged and Closed Filed and POST-341-Waitinng for Confirmation Filed…" at bounding box center [495, 262] width 224 height 26
select select "4"
click at [383, 249] on select "CLOSED Discharged and Closed Filed and POST-341-Waitinng for Confirmation Filed…" at bounding box center [495, 262] width 224 height 26
click at [659, 286] on div "Referral Source Select Word Of Mouth Previous Clients Direct Mail Website Googl…" at bounding box center [478, 299] width 407 height 26
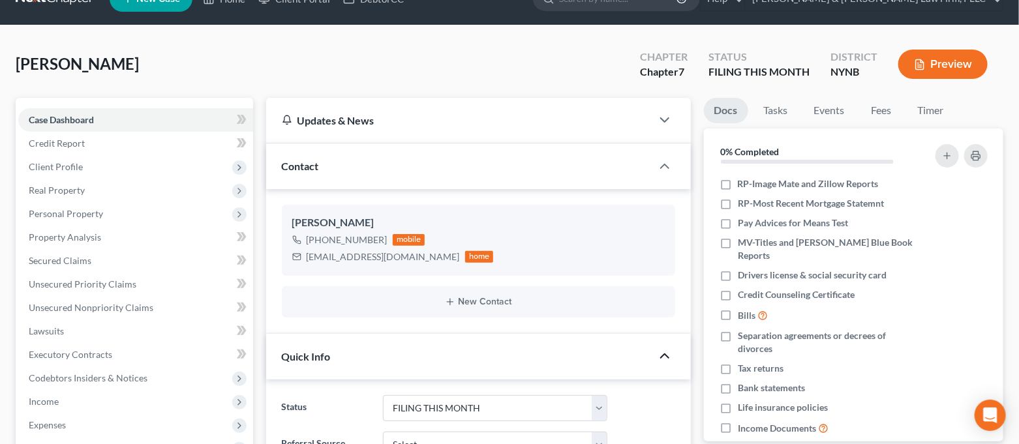
scroll to position [0, 0]
